Goal: Navigation & Orientation: Find specific page/section

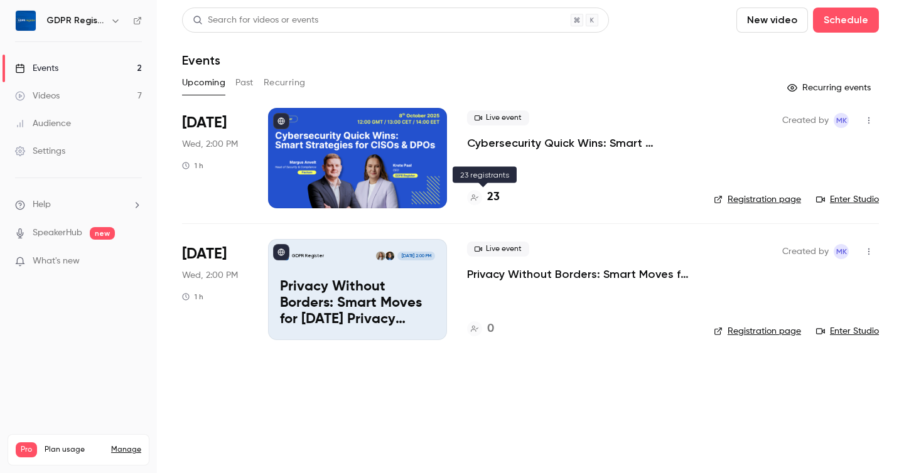
click at [481, 200] on div at bounding box center [474, 197] width 15 height 15
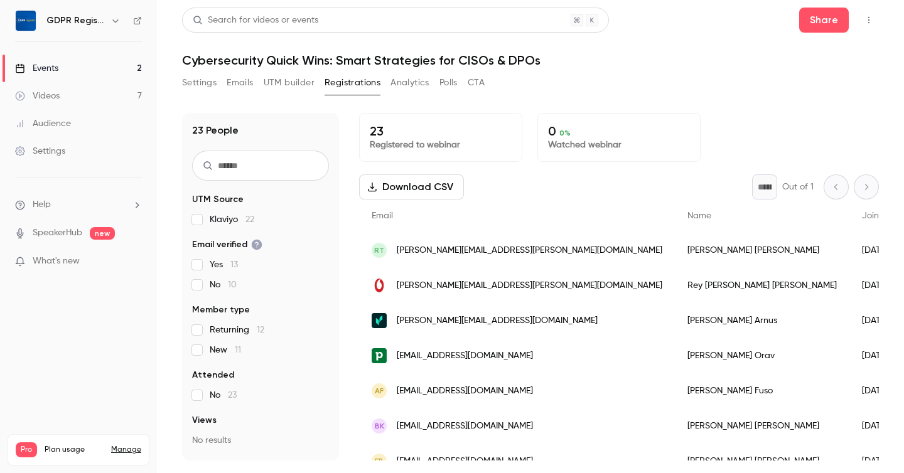
click at [186, 40] on header "Search for videos or events Share Cybersecurity Quick Wins: Smart Strategies fo…" at bounding box center [530, 38] width 696 height 60
click at [175, 123] on main "Search for videos or events Share Cybersecurity Quick Wins: Smart Strategies fo…" at bounding box center [530, 236] width 747 height 473
click at [45, 126] on div "Audience" at bounding box center [43, 123] width 56 height 13
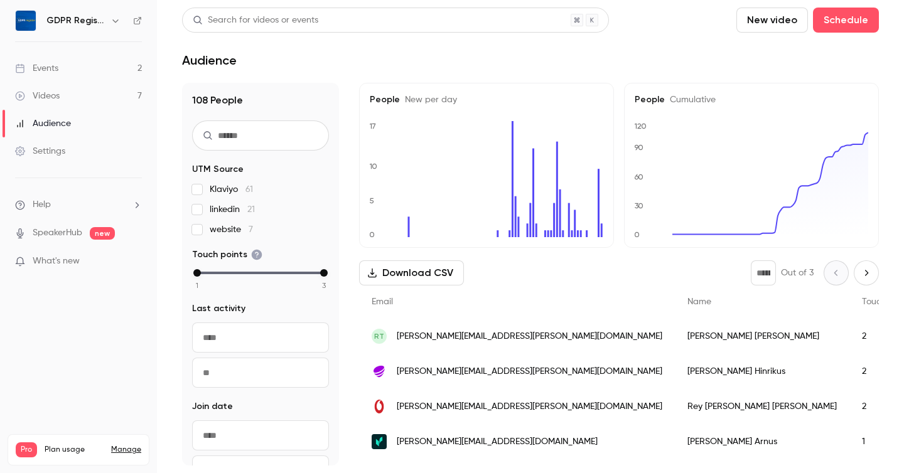
click at [41, 90] on div "Videos" at bounding box center [37, 96] width 45 height 13
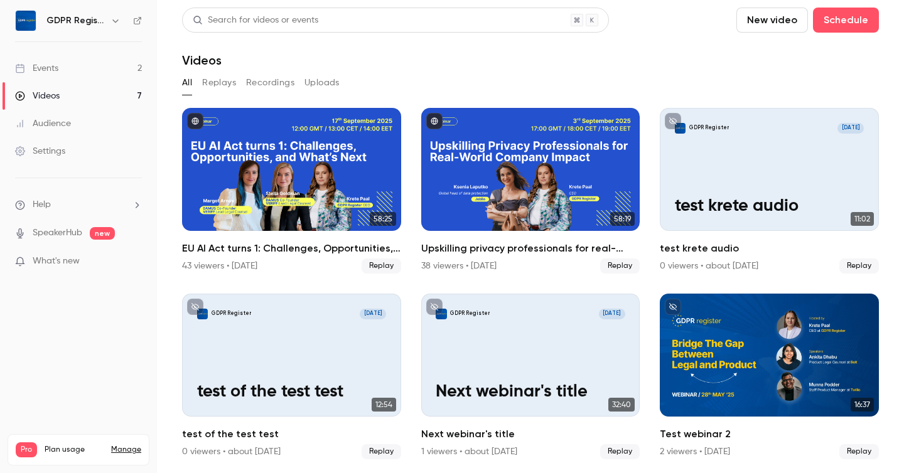
click at [53, 67] on div "Events" at bounding box center [36, 68] width 43 height 13
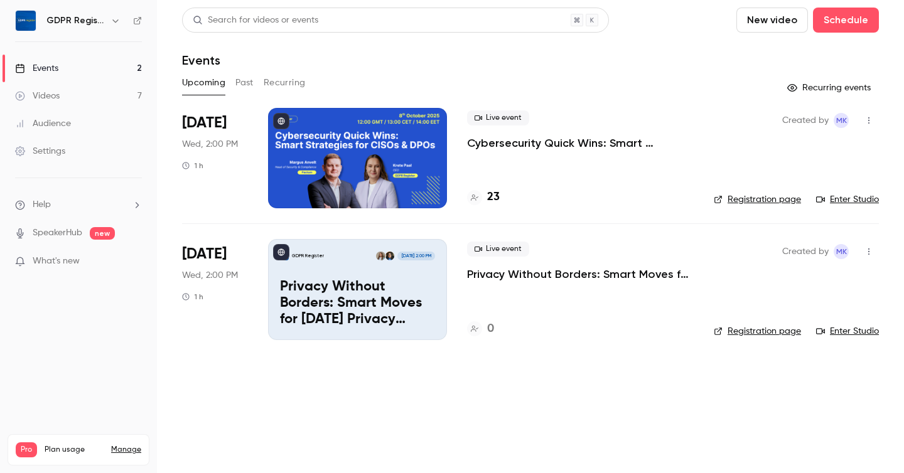
click at [423, 383] on main "Search for videos or events New video Schedule Events Upcoming Past Recurring R…" at bounding box center [530, 236] width 747 height 473
click at [61, 99] on link "Videos 7" at bounding box center [78, 96] width 157 height 28
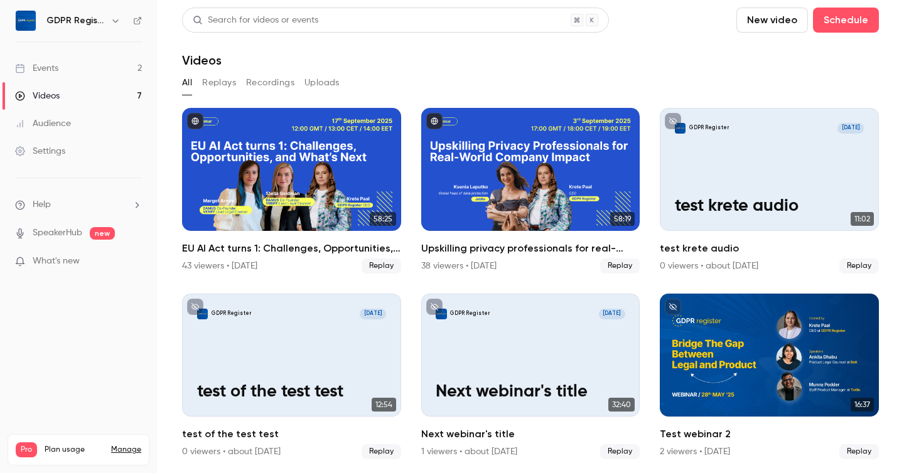
click at [51, 73] on div "Events" at bounding box center [36, 68] width 43 height 13
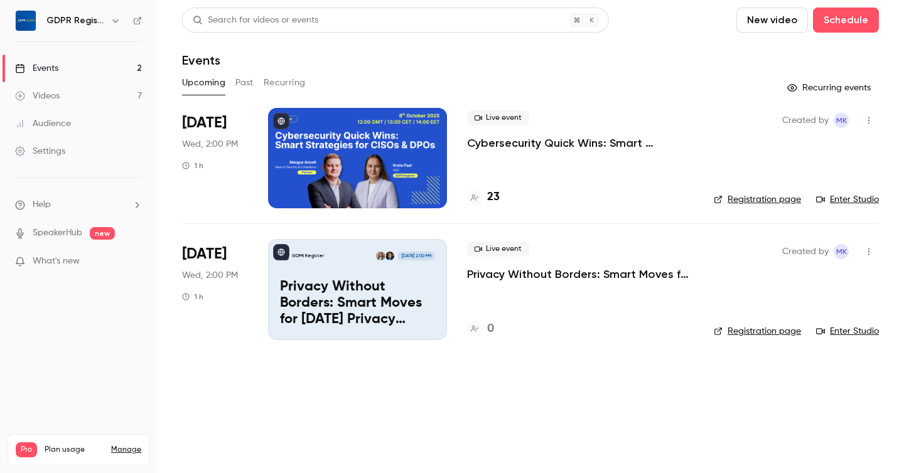
click at [49, 88] on link "Videos 7" at bounding box center [78, 96] width 157 height 28
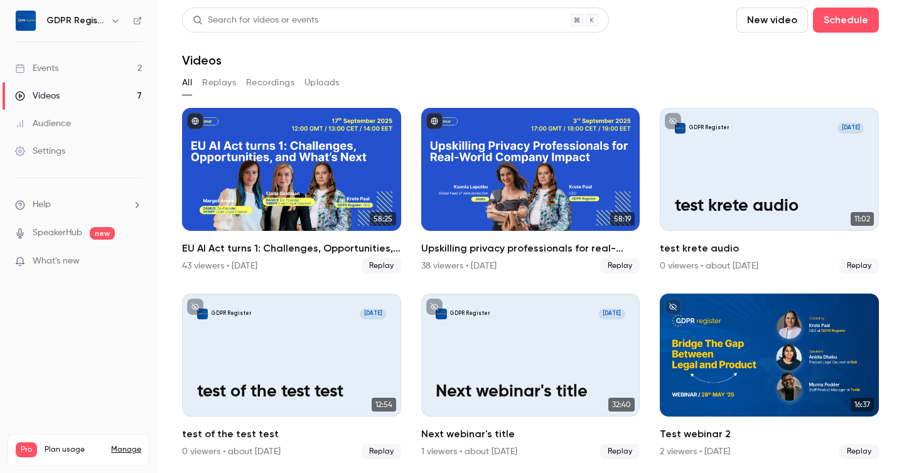
click at [49, 64] on div "Events" at bounding box center [36, 68] width 43 height 13
